Goal: Transaction & Acquisition: Book appointment/travel/reservation

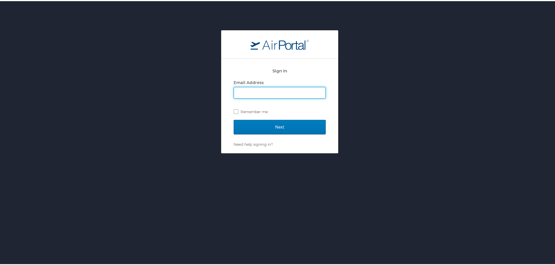
type input "rharre@dcc.edu"
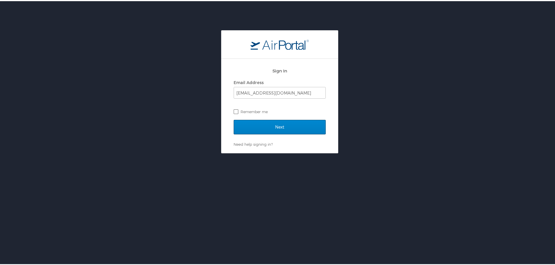
drag, startPoint x: 245, startPoint y: 109, endPoint x: 257, endPoint y: 123, distance: 18.6
click at [245, 109] on label "Remember me" at bounding box center [279, 110] width 92 height 9
click at [237, 109] on input "Remember me" at bounding box center [235, 110] width 4 height 4
checkbox input "true"
click at [263, 126] on input "Next" at bounding box center [279, 126] width 92 height 15
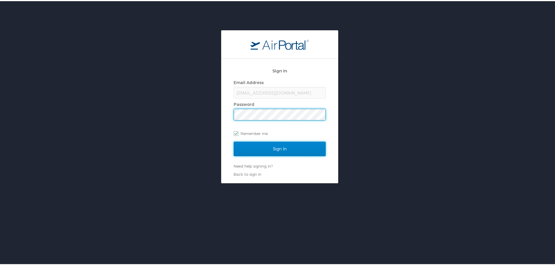
click at [277, 144] on input "Sign In" at bounding box center [279, 148] width 92 height 15
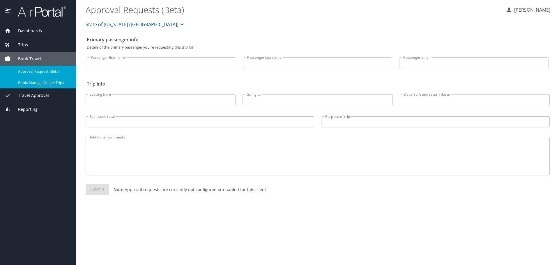
click at [35, 83] on span "Book/Manage Online Trips" at bounding box center [43, 83] width 51 height 6
